Goal: Task Accomplishment & Management: Use online tool/utility

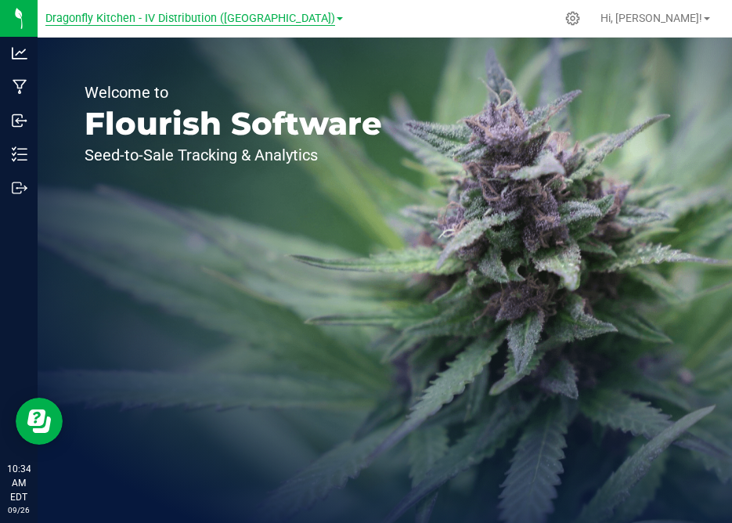
click at [224, 23] on span "Dragonfly Kitchen - IV Distribution ([GEOGRAPHIC_DATA])" at bounding box center [190, 19] width 290 height 14
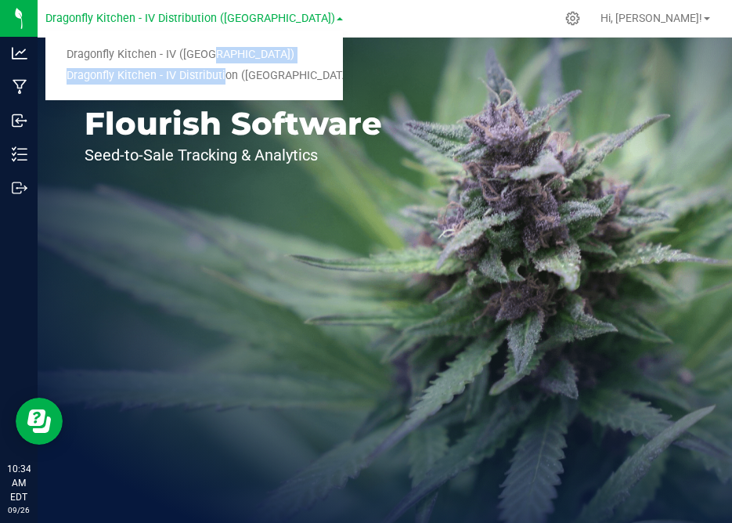
drag, startPoint x: 218, startPoint y: 71, endPoint x: 200, endPoint y: 57, distance: 22.3
click at [200, 57] on ul "Dragonfly Kitchen - IV ([GEOGRAPHIC_DATA]) Dragonfly Kitchen - IV Distribution …" at bounding box center [193, 66] width 297 height 70
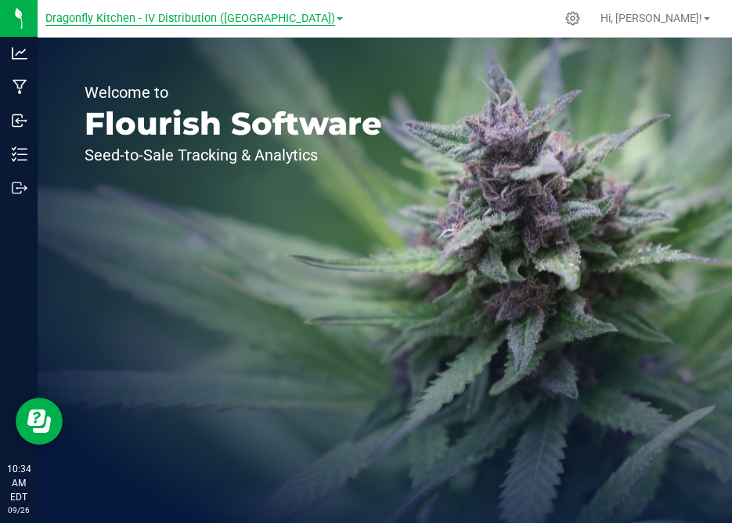
drag, startPoint x: 200, startPoint y: 57, endPoint x: 211, endPoint y: 17, distance: 41.4
click at [211, 17] on div "Dragonfly Kitchen - IV Distribution ([GEOGRAPHIC_DATA]) Dragonfly Kitchen - IV …" at bounding box center [385, 261] width 694 height 523
click at [190, 18] on span "Dragonfly Kitchen - IV Distribution ([GEOGRAPHIC_DATA])" at bounding box center [190, 19] width 290 height 14
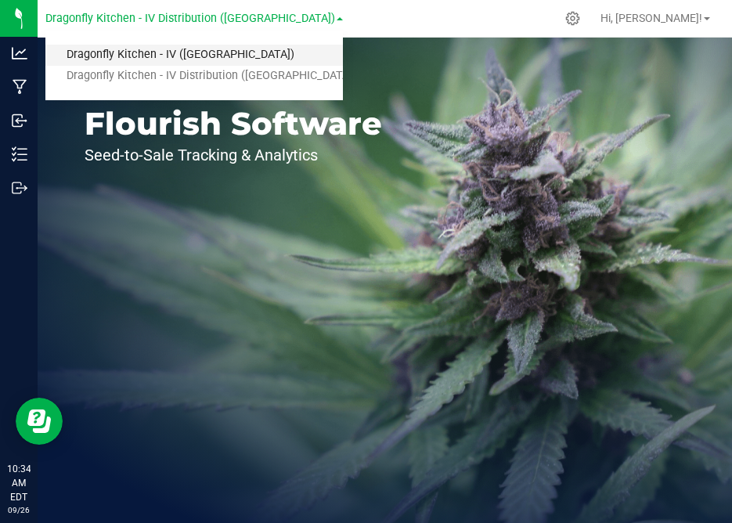
click at [190, 49] on link "Dragonfly Kitchen - IV ([GEOGRAPHIC_DATA])" at bounding box center [193, 55] width 297 height 21
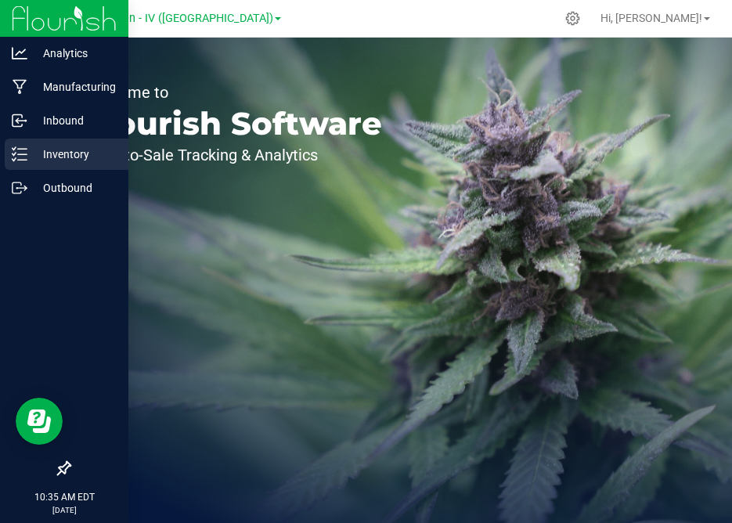
click at [35, 142] on div "Inventory" at bounding box center [67, 154] width 124 height 31
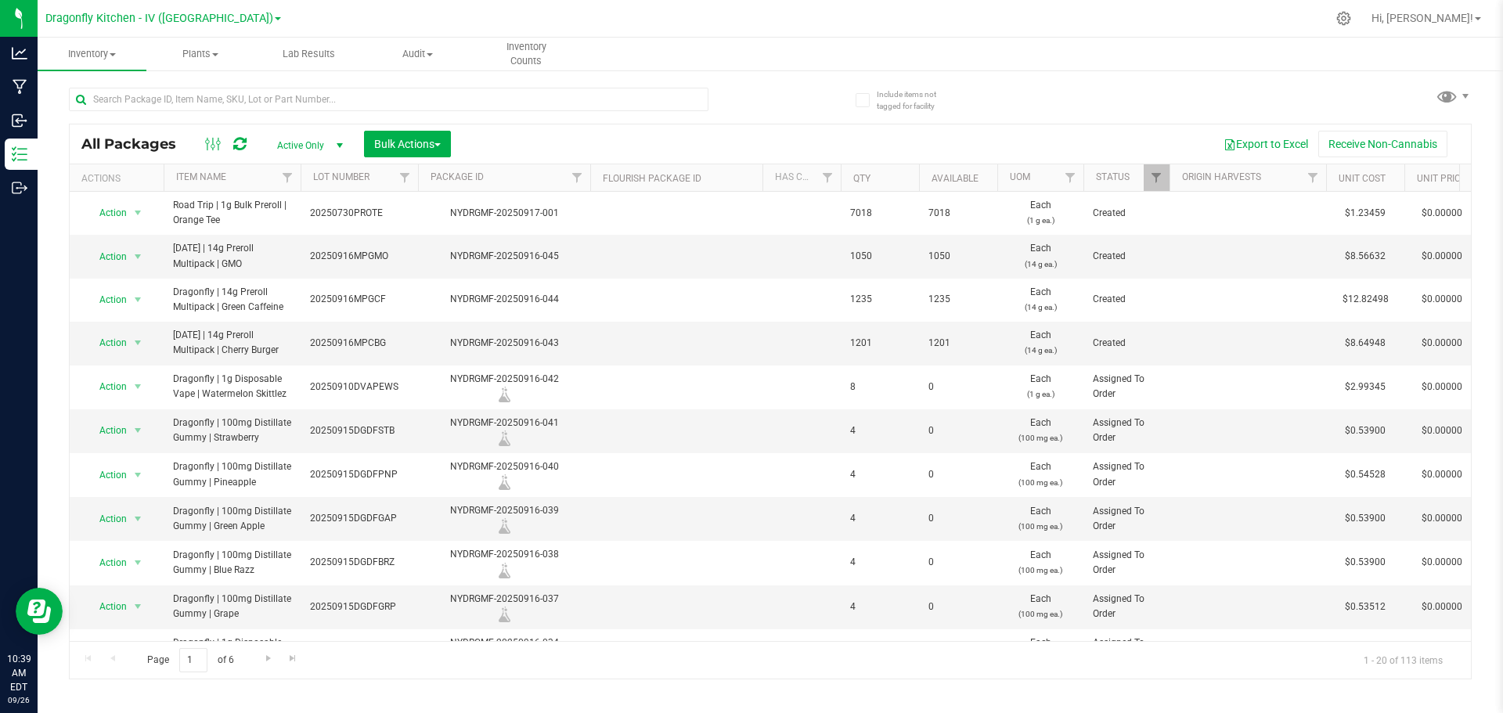
click at [316, 144] on span "Active Only" at bounding box center [307, 146] width 86 height 22
click at [305, 233] on li "All" at bounding box center [306, 240] width 85 height 23
click at [731, 144] on button "Export to Excel" at bounding box center [1265, 144] width 105 height 27
click at [304, 142] on span "All" at bounding box center [307, 146] width 86 height 22
click at [306, 170] on li "Active Only" at bounding box center [306, 170] width 85 height 23
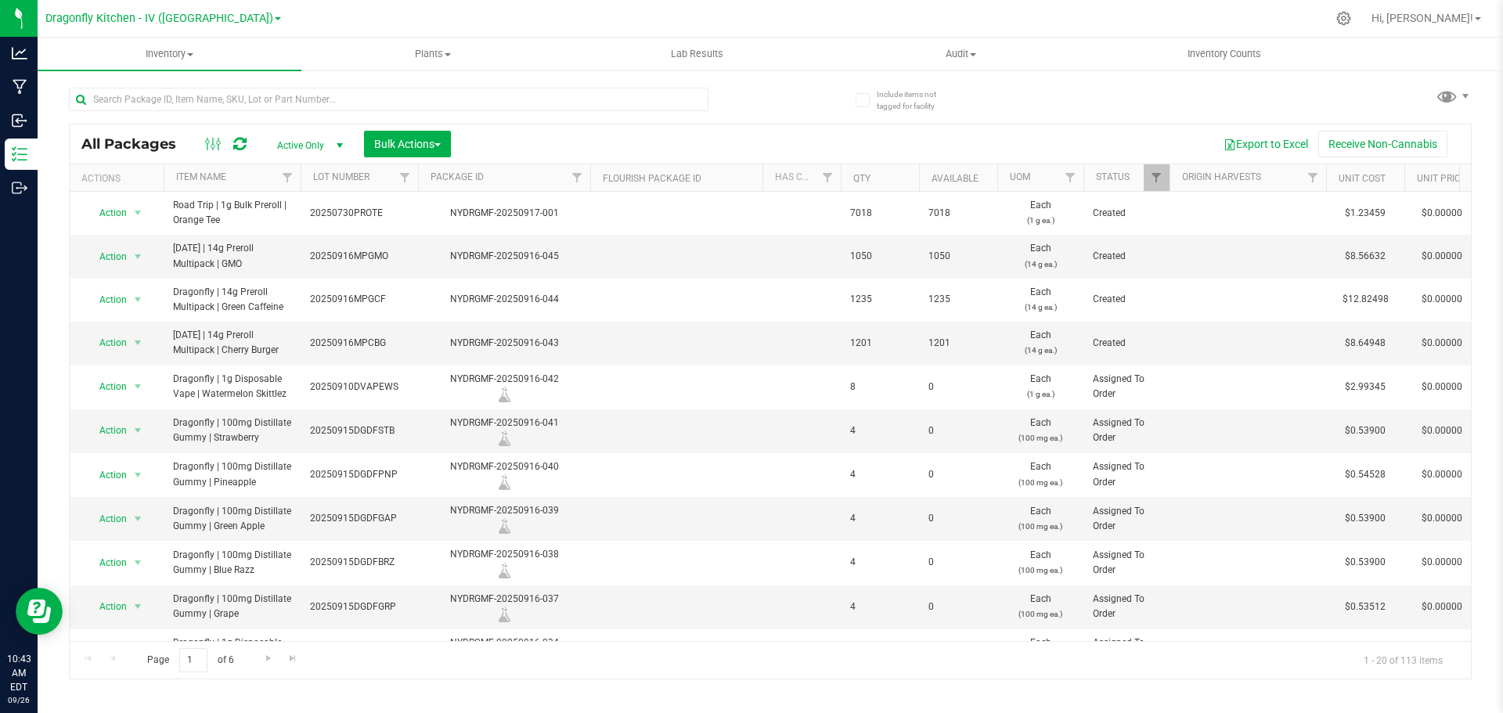
click at [261, 179] on th "Item Name" at bounding box center [232, 177] width 137 height 27
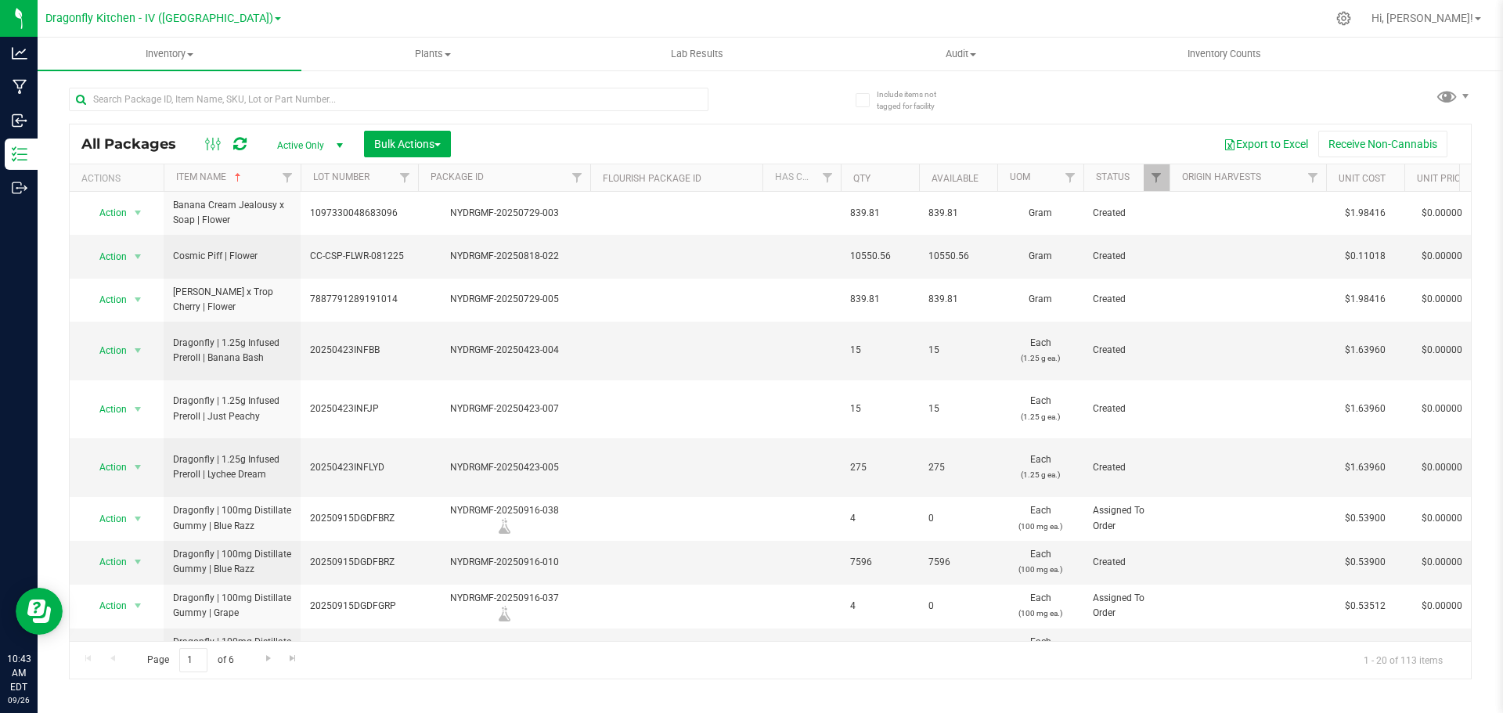
click at [254, 178] on th "Item Name" at bounding box center [232, 177] width 137 height 27
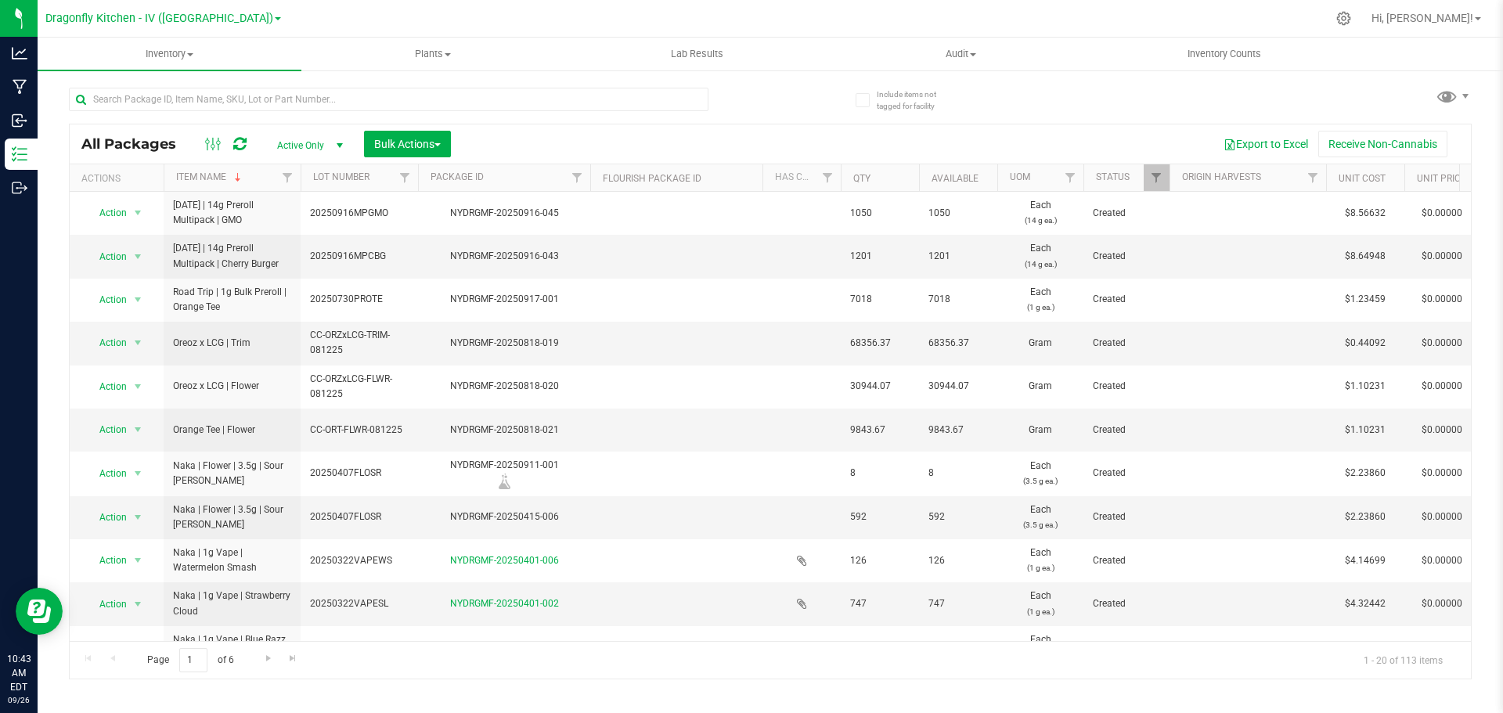
click at [254, 178] on th "Item Name" at bounding box center [232, 177] width 137 height 27
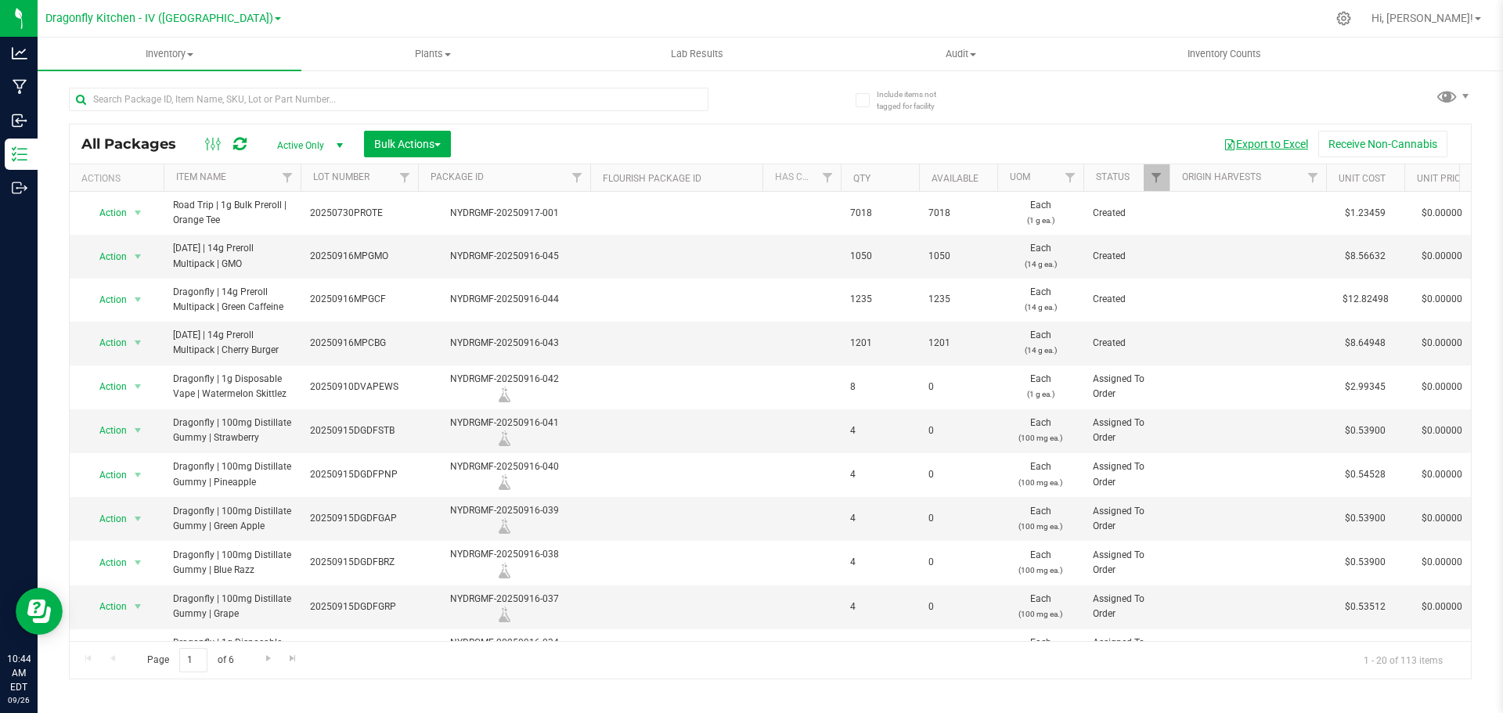
click at [731, 134] on button "Export to Excel" at bounding box center [1265, 144] width 105 height 27
